Goal: Browse casually: Explore the website without a specific task or goal

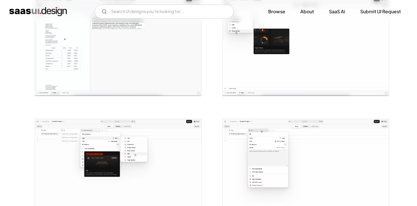
scroll to position [197, 0]
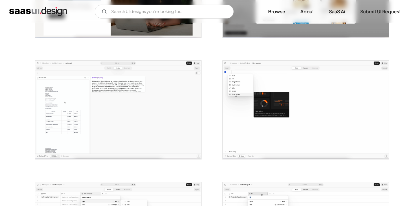
click at [256, 110] on img "open lightbox" at bounding box center [306, 110] width 166 height 99
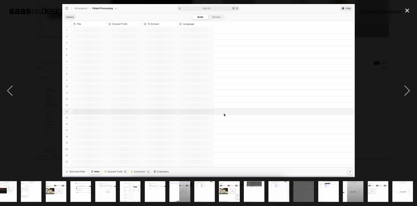
scroll to position [0, 107]
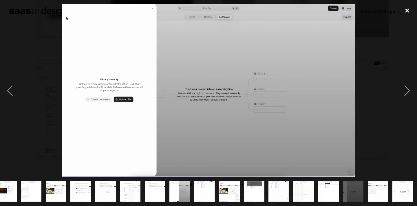
click at [406, 14] on div "close lightbox" at bounding box center [407, 10] width 20 height 13
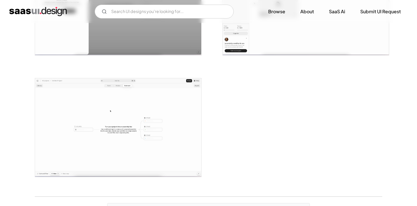
scroll to position [1265, 0]
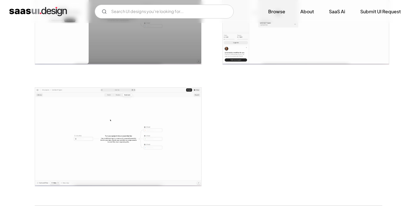
click at [179, 138] on img "open lightbox" at bounding box center [118, 137] width 166 height 99
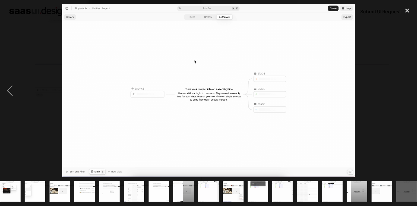
scroll to position [0, 107]
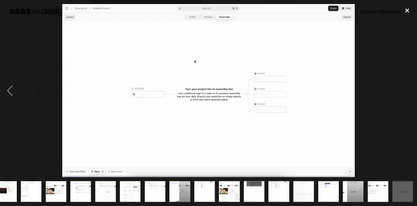
click at [407, 11] on div "close lightbox" at bounding box center [407, 10] width 20 height 13
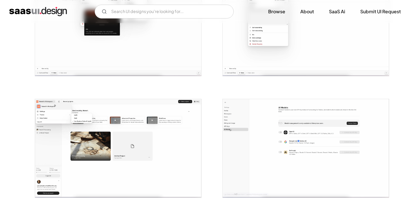
scroll to position [431, 0]
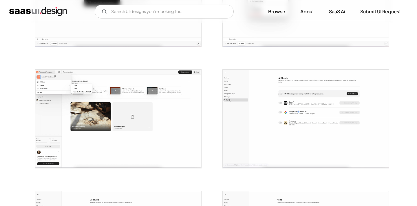
click at [266, 109] on img "open lightbox" at bounding box center [306, 119] width 166 height 99
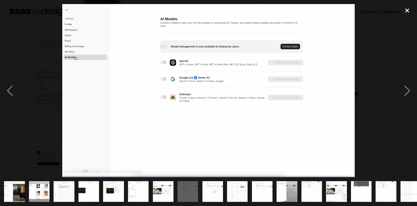
click at [408, 11] on div "close lightbox" at bounding box center [407, 10] width 20 height 13
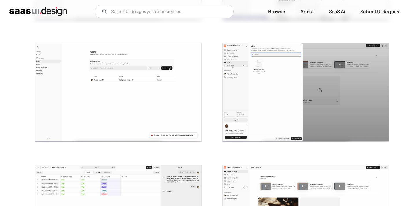
scroll to position [716, 0]
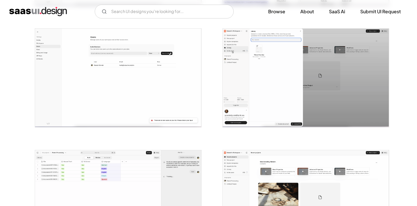
click at [272, 77] on img "open lightbox" at bounding box center [306, 78] width 166 height 99
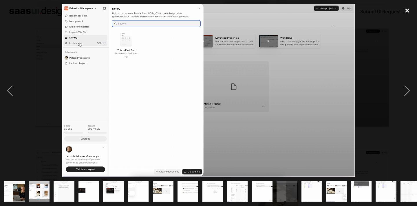
click at [408, 12] on div "close lightbox" at bounding box center [407, 10] width 20 height 13
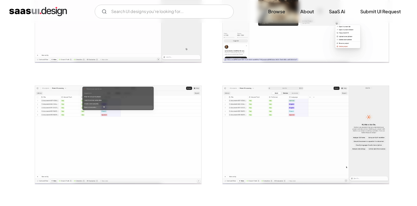
scroll to position [939, 0]
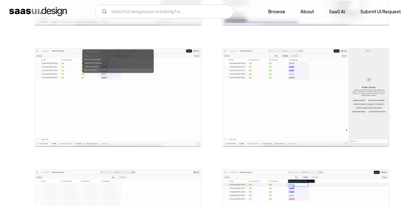
click at [260, 61] on img "open lightbox" at bounding box center [306, 98] width 166 height 99
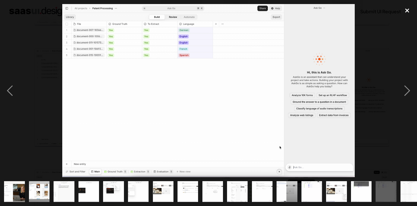
click at [405, 10] on div "close lightbox" at bounding box center [407, 10] width 20 height 13
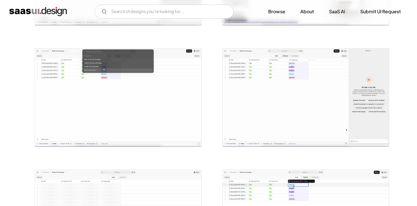
click at [186, 105] on img "open lightbox" at bounding box center [118, 98] width 166 height 99
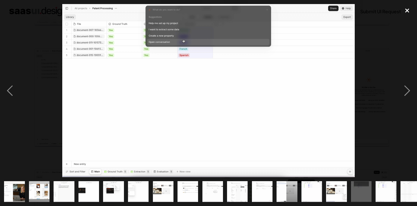
click at [408, 8] on div "close lightbox" at bounding box center [407, 10] width 20 height 13
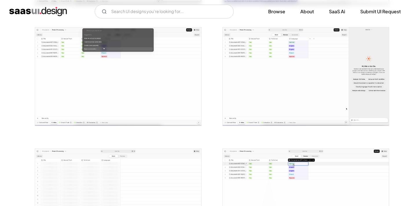
scroll to position [966, 0]
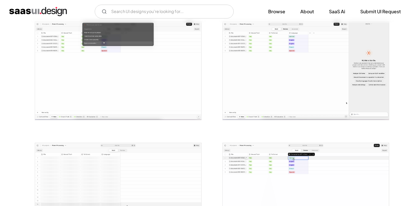
click at [353, 83] on img "open lightbox" at bounding box center [306, 71] width 166 height 99
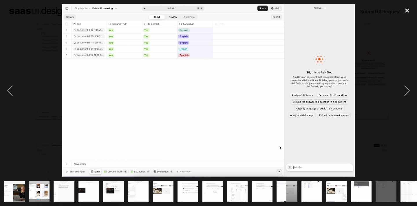
click at [406, 12] on div "close lightbox" at bounding box center [407, 10] width 20 height 13
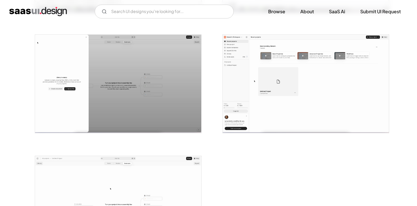
scroll to position [1195, 0]
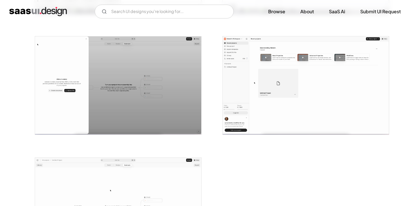
click at [265, 110] on img "open lightbox" at bounding box center [306, 85] width 166 height 99
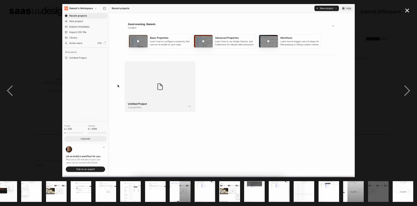
scroll to position [0, 107]
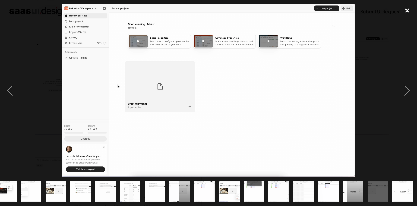
click at [408, 10] on div "close lightbox" at bounding box center [407, 10] width 20 height 13
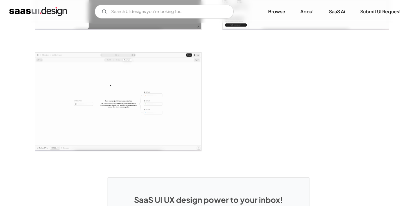
scroll to position [1379, 0]
